Goal: Find contact information: Find contact information

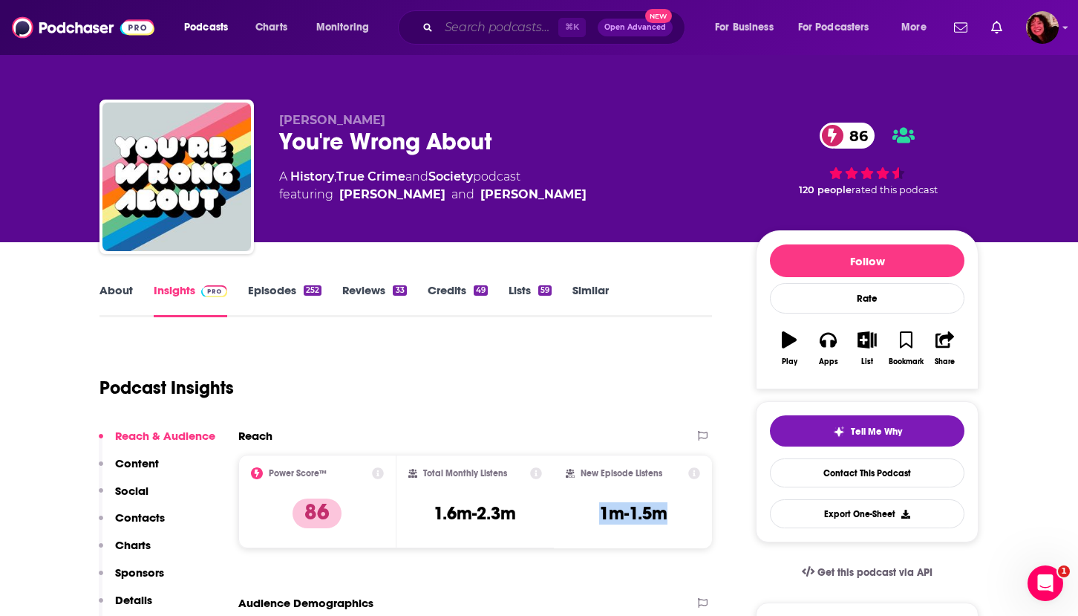
click at [469, 23] on input "Search podcasts, credits, & more..." at bounding box center [499, 28] width 120 height 24
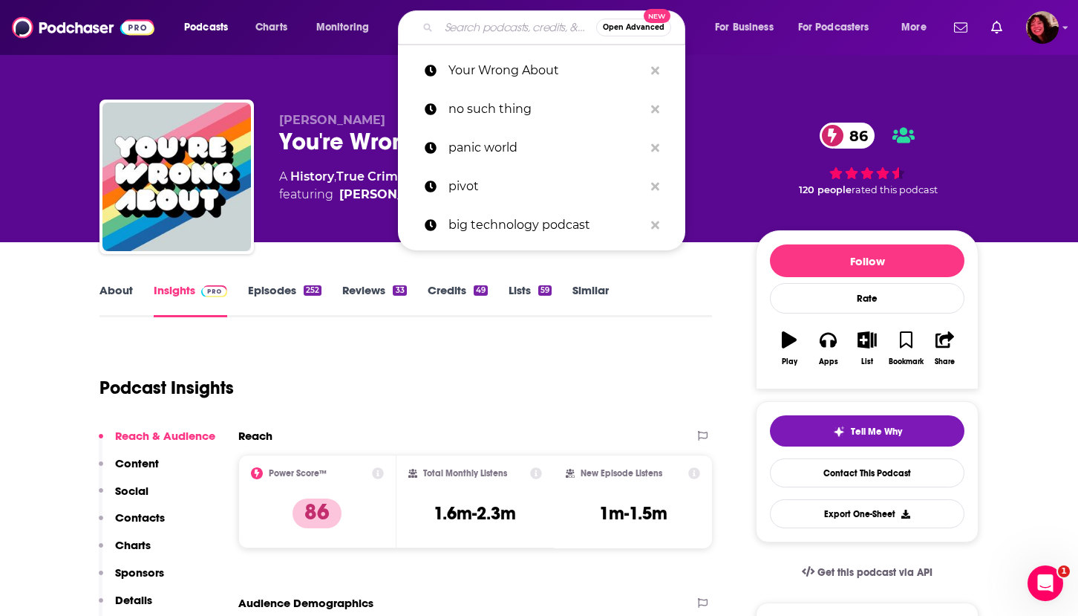
paste input "Animal Radio"
type input "Animal Radio"
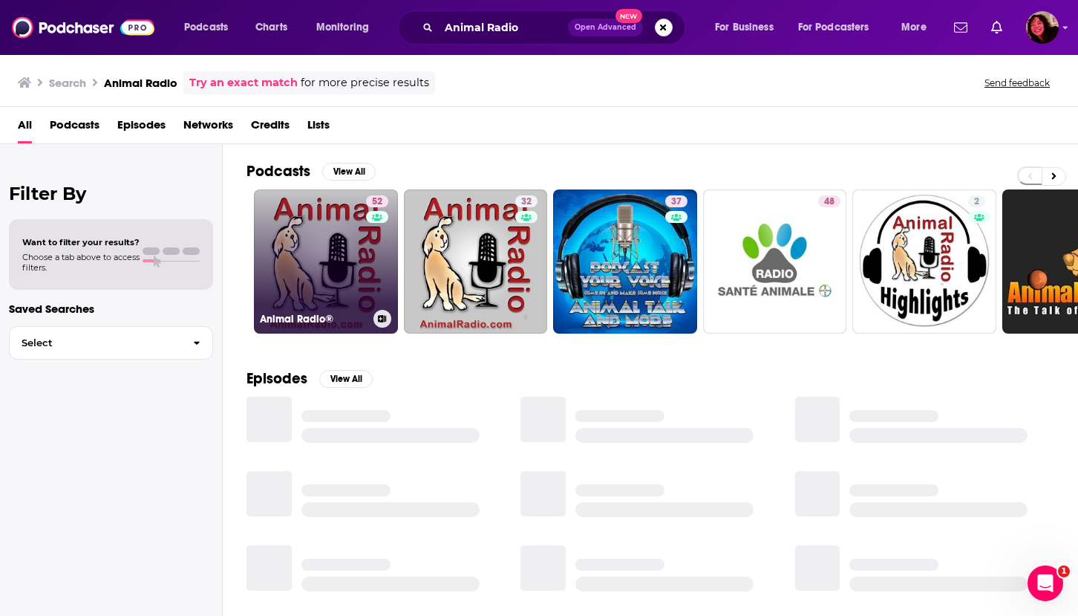
click at [313, 258] on link "52 Animal Radio®" at bounding box center [326, 261] width 144 height 144
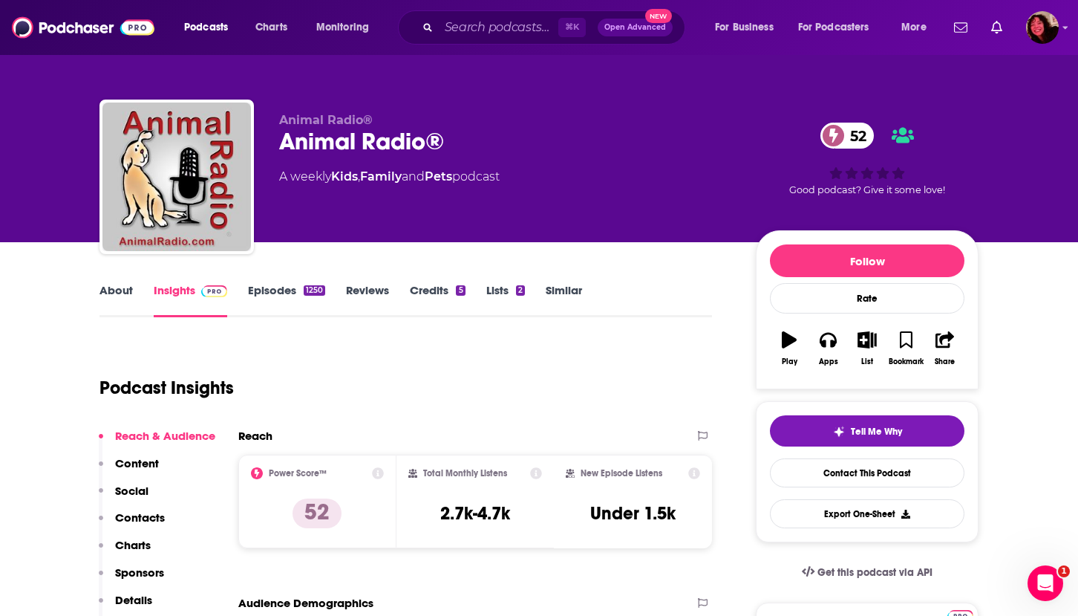
scroll to position [102, 0]
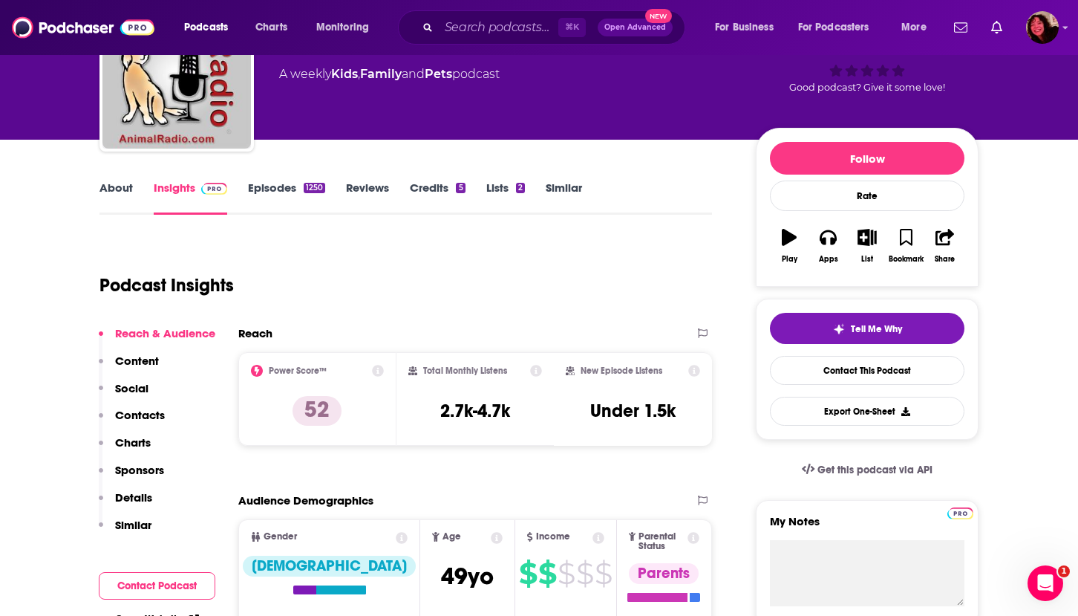
click at [150, 414] on p "Contacts" at bounding box center [140, 415] width 50 height 14
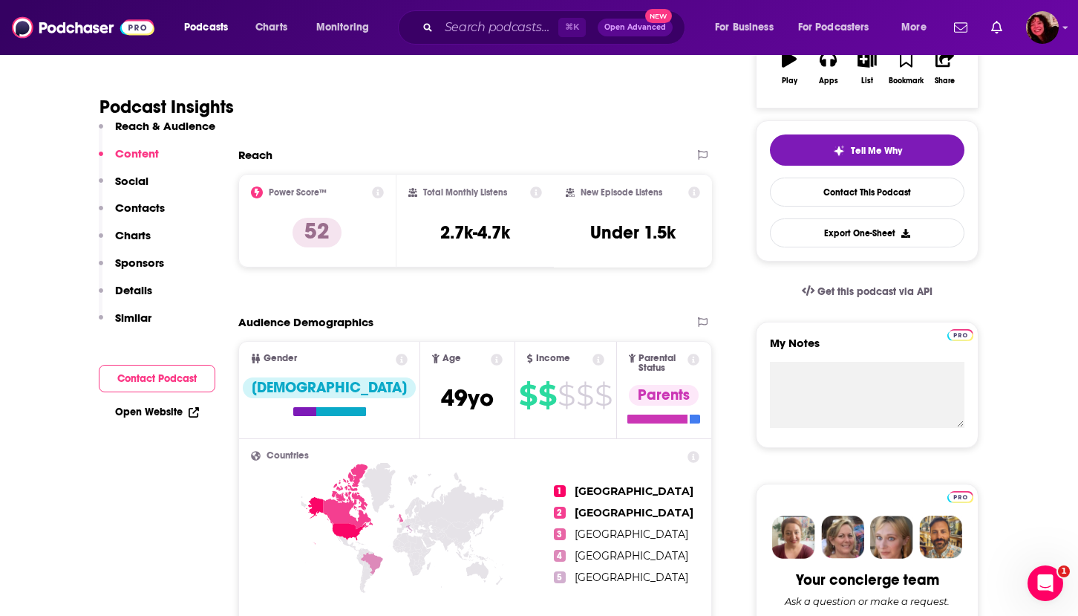
scroll to position [0, 0]
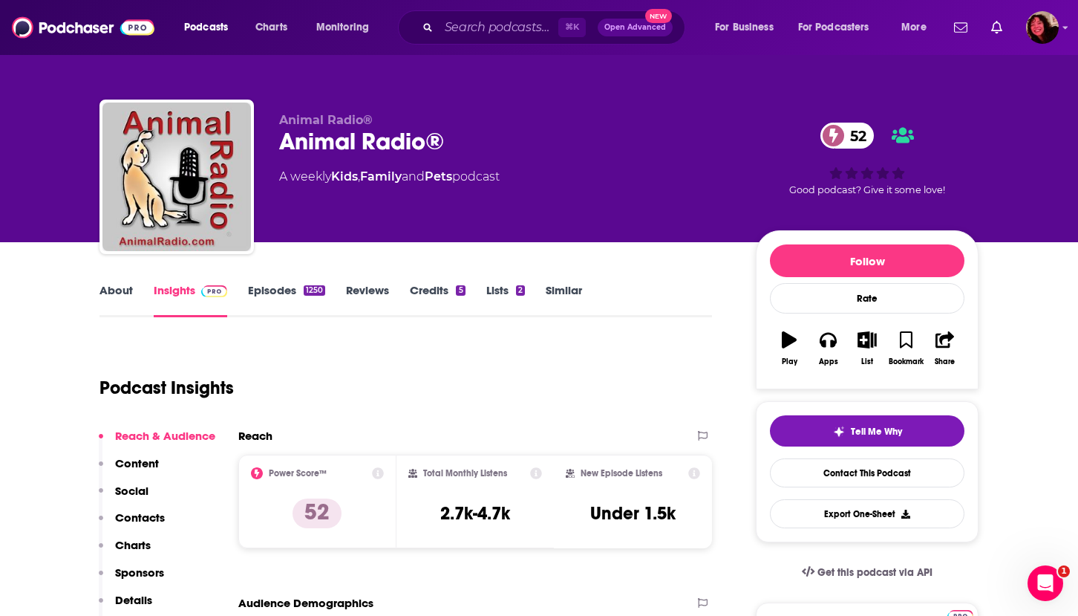
click at [123, 293] on link "About" at bounding box center [116, 300] width 33 height 34
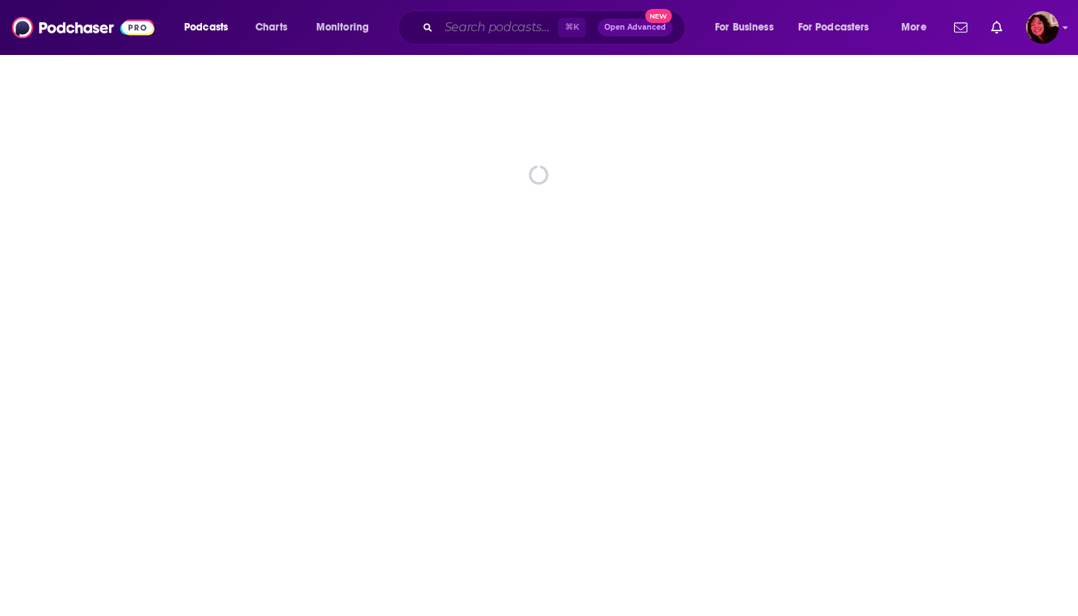
click at [462, 27] on input "Search podcasts, credits, & more..." at bounding box center [499, 28] width 120 height 24
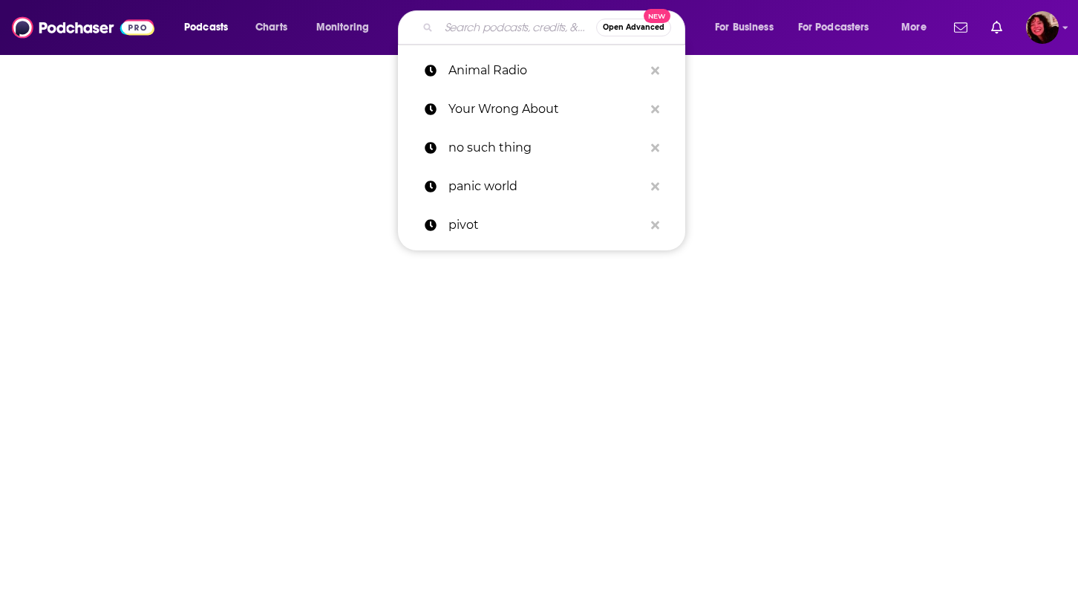
paste input "Breaking Points"
type input "Breaking Points"
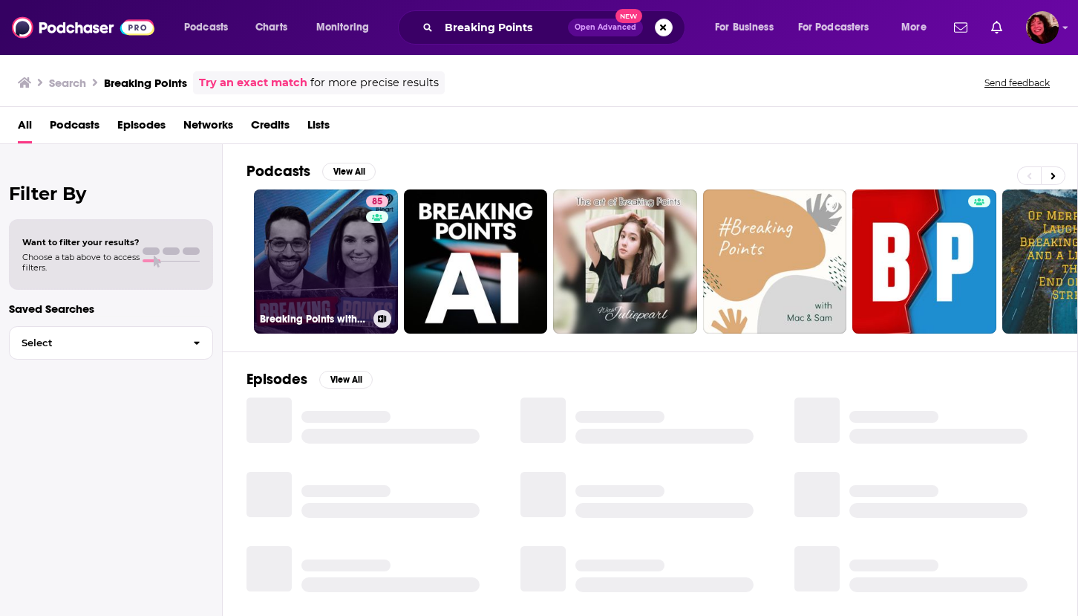
click at [311, 255] on link "85 Breaking Points with Krystal and Saagar" at bounding box center [326, 261] width 144 height 144
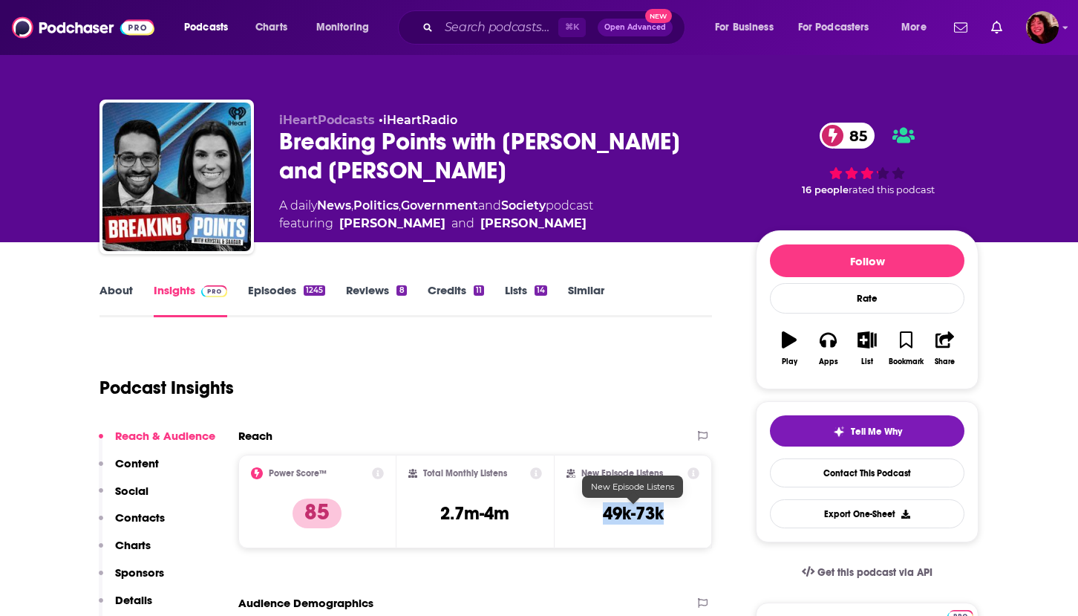
drag, startPoint x: 597, startPoint y: 515, endPoint x: 664, endPoint y: 521, distance: 67.2
click at [664, 521] on div "New Episode Listens 49k-73k" at bounding box center [633, 501] width 133 height 68
copy h3 "49k-73k"
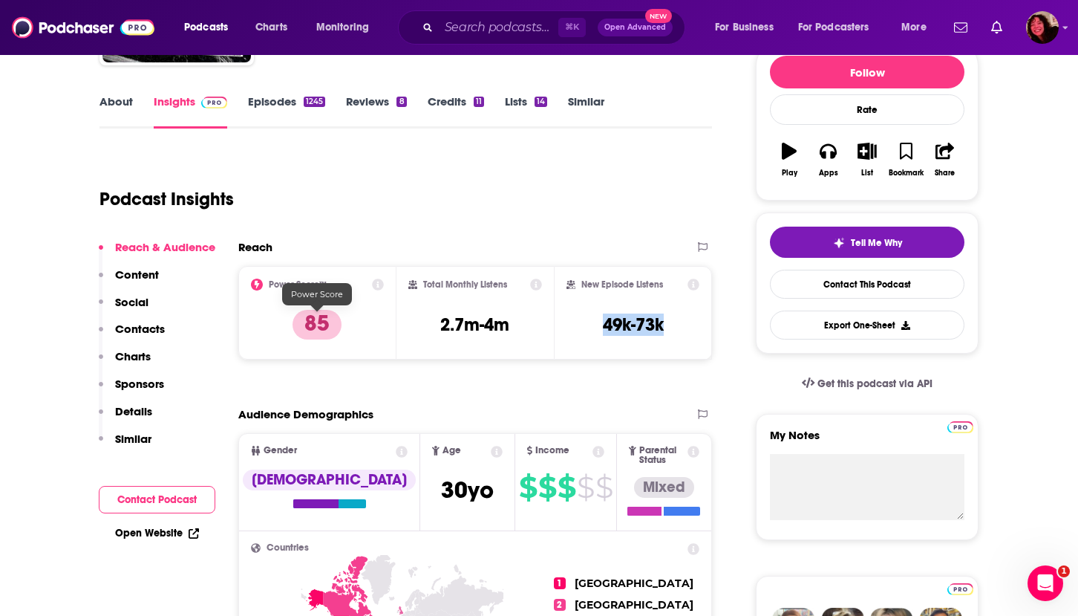
scroll to position [115, 0]
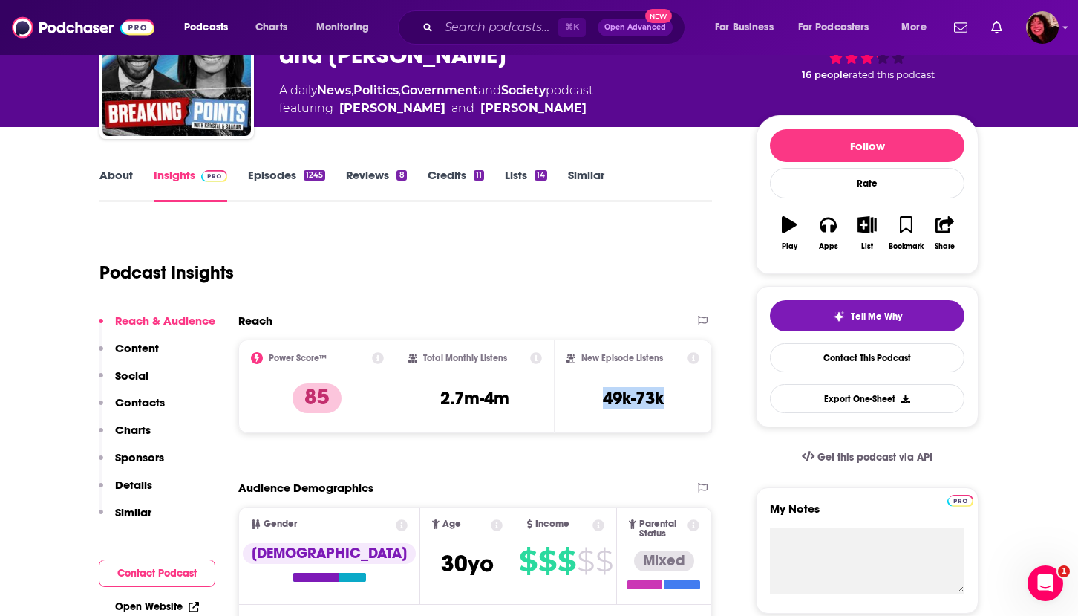
click at [108, 170] on link "About" at bounding box center [116, 185] width 33 height 34
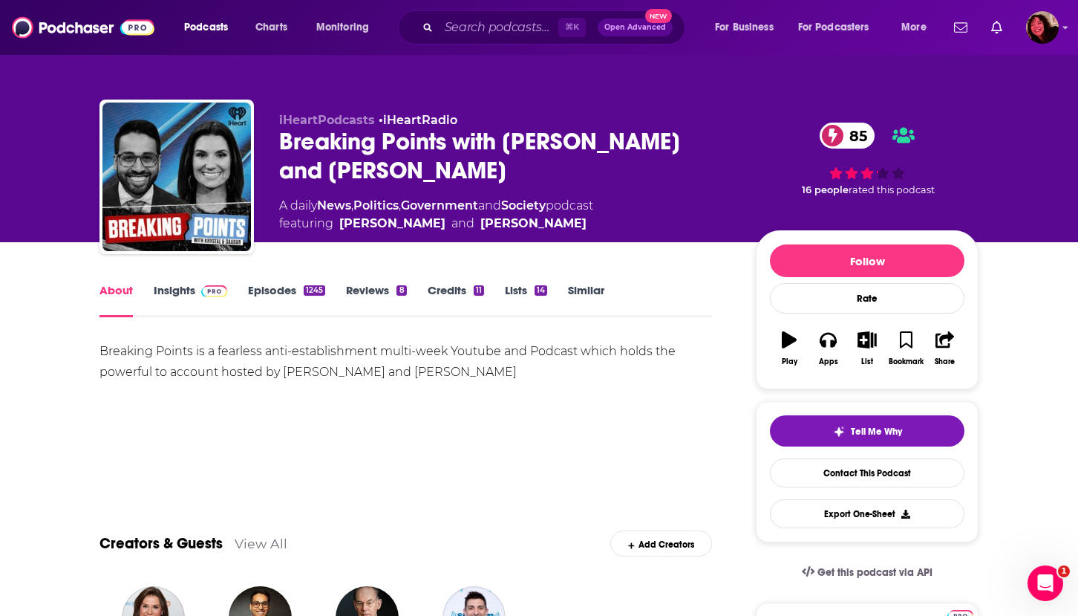
scroll to position [189, 0]
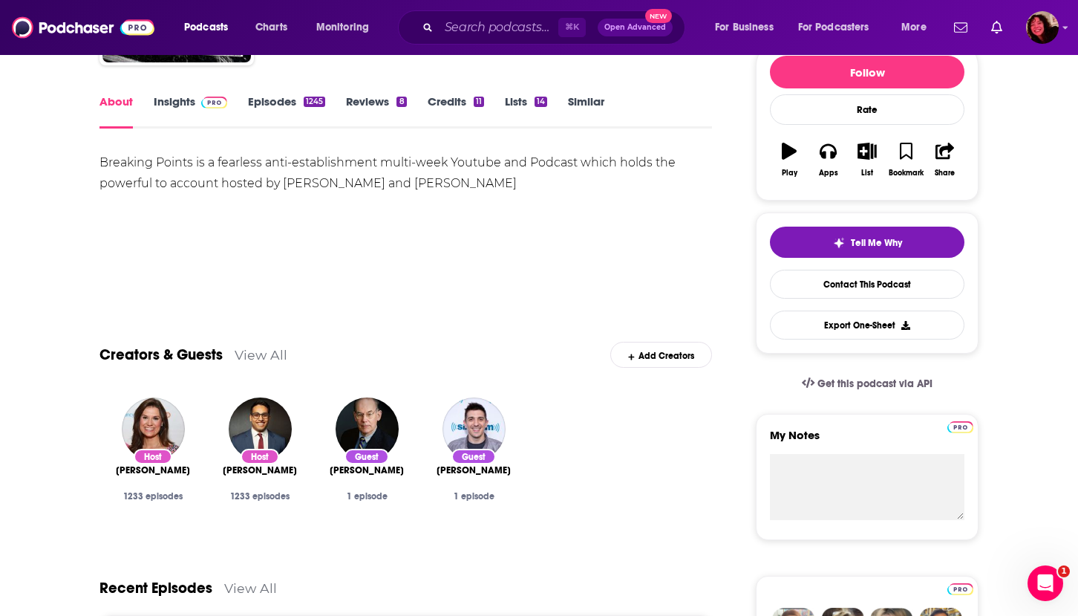
click at [181, 102] on link "Insights" at bounding box center [191, 111] width 74 height 34
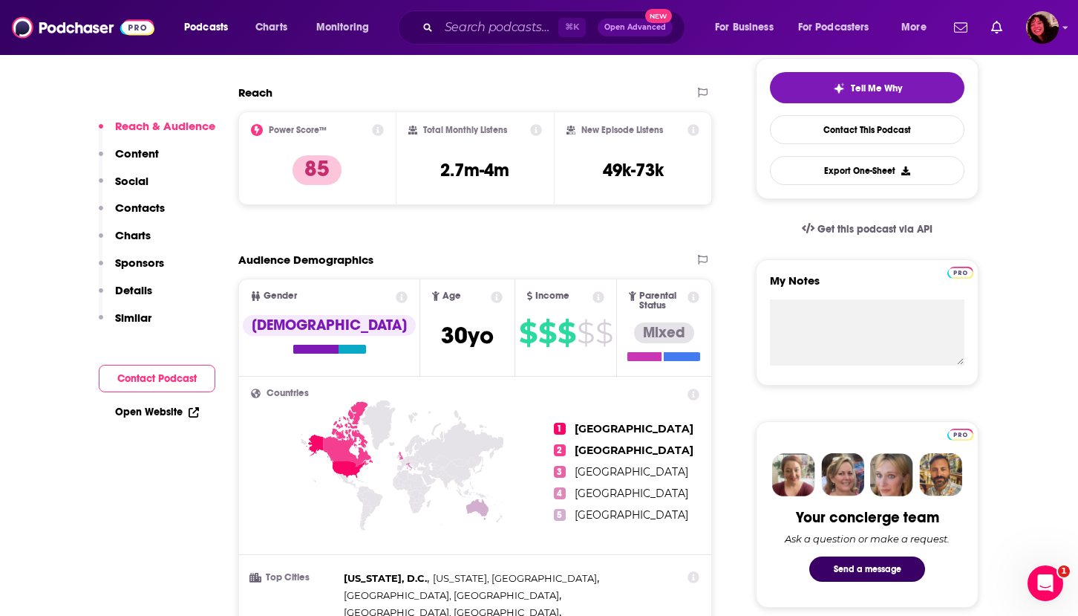
click at [148, 208] on p "Contacts" at bounding box center [140, 208] width 50 height 14
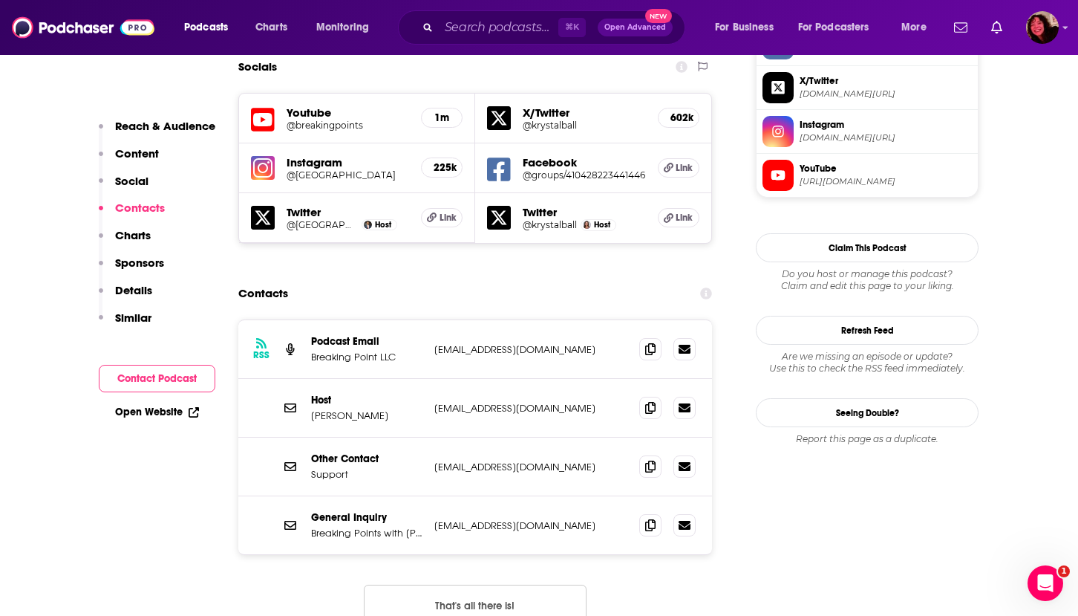
scroll to position [1345, 0]
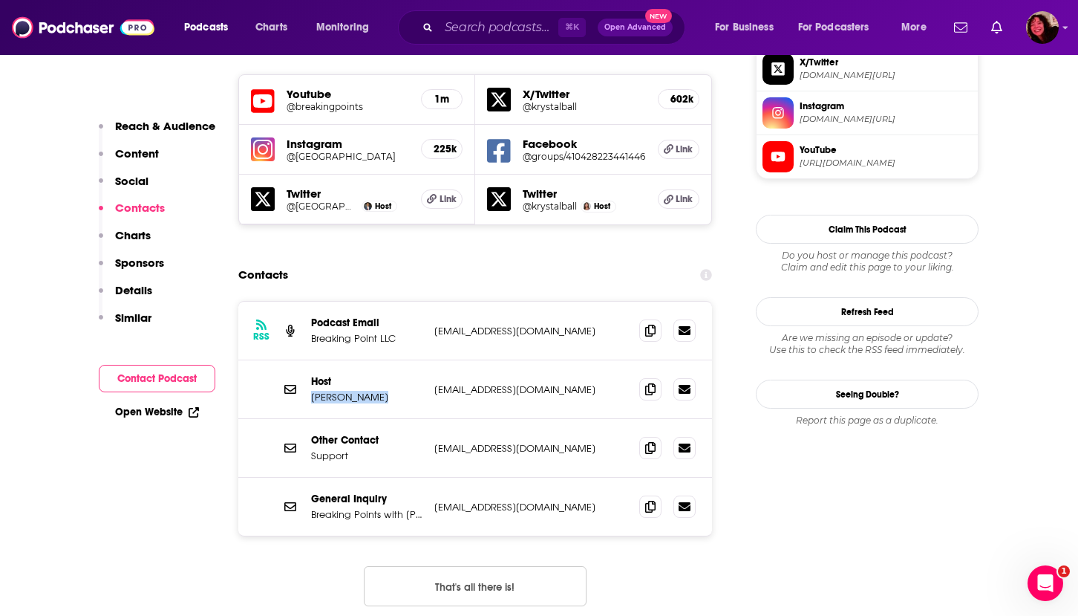
drag, startPoint x: 391, startPoint y: 324, endPoint x: 312, endPoint y: 325, distance: 79.5
click at [312, 391] on p "Saagar Enjeti" at bounding box center [366, 397] width 111 height 13
copy p "Saagar Enjeti"
click at [651, 383] on icon at bounding box center [650, 389] width 10 height 12
click at [648, 324] on icon at bounding box center [650, 330] width 10 height 12
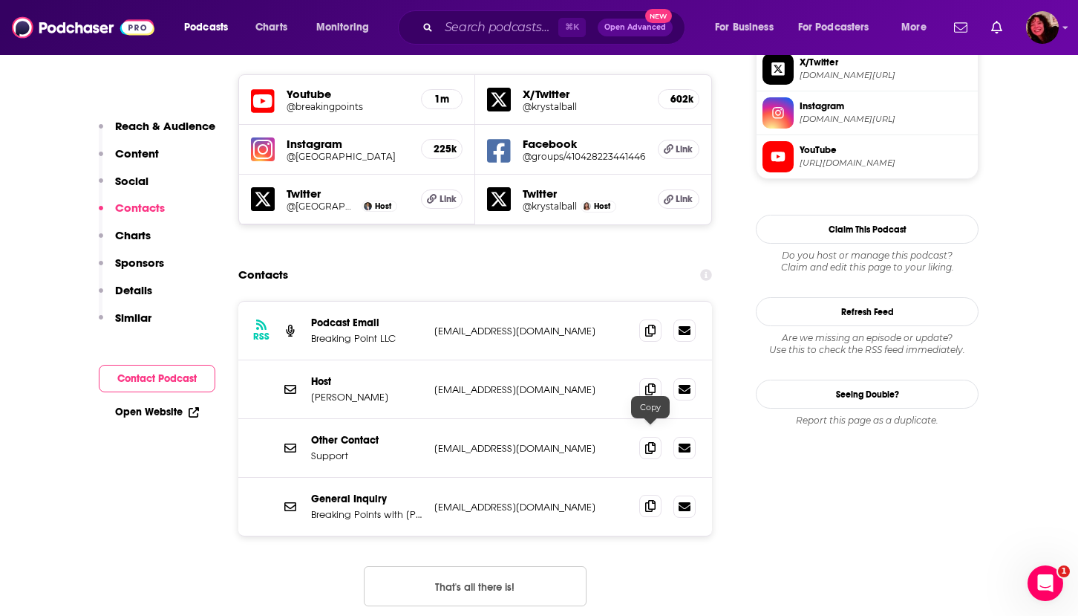
click at [650, 500] on icon at bounding box center [650, 506] width 10 height 12
